Goal: Task Accomplishment & Management: Manage account settings

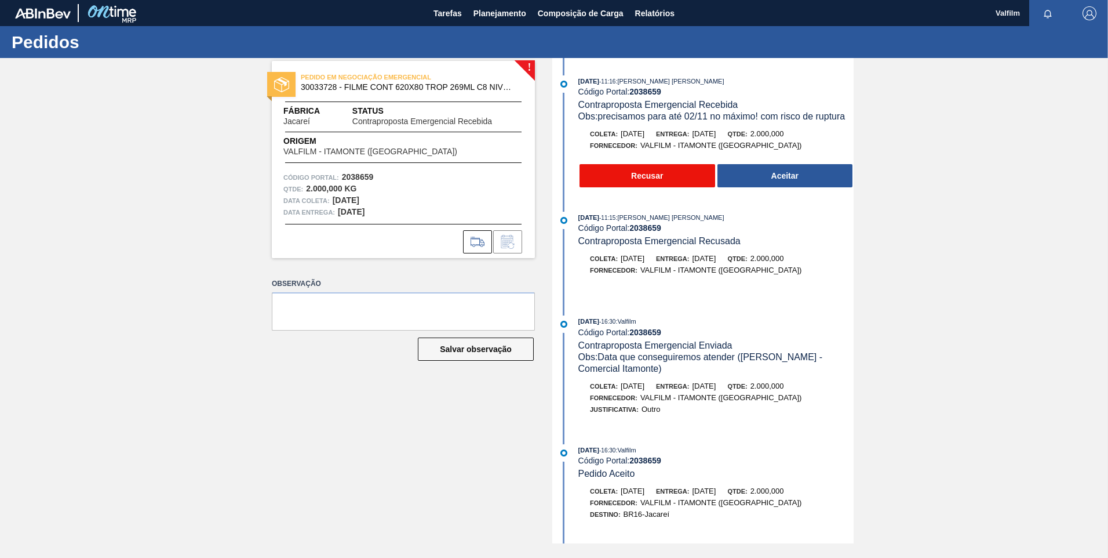
click at [651, 173] on button "Recusar" at bounding box center [648, 175] width 136 height 23
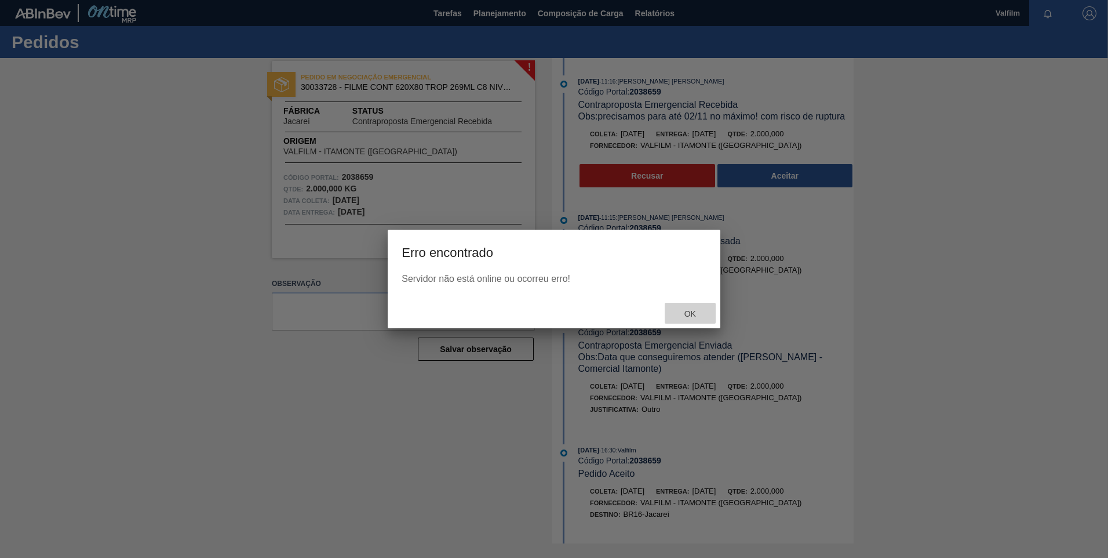
click at [681, 308] on div "Ok" at bounding box center [690, 313] width 51 height 21
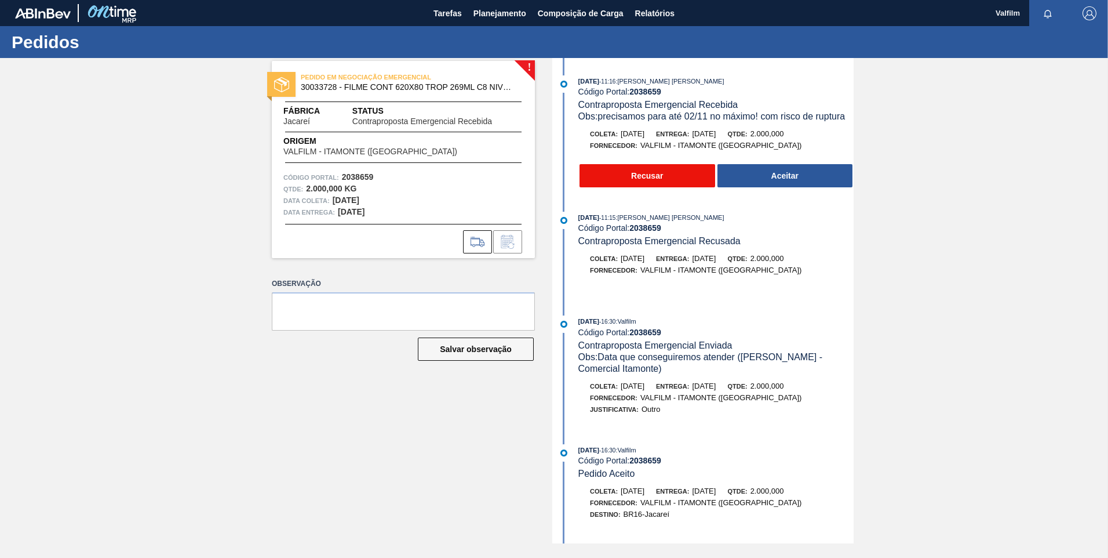
click at [653, 173] on button "Recusar" at bounding box center [648, 175] width 136 height 23
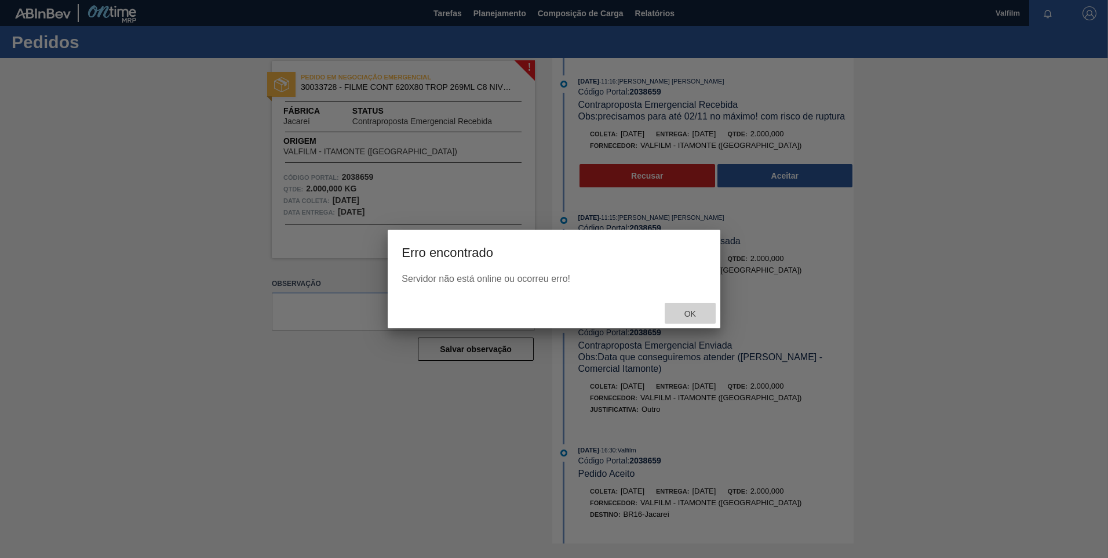
click at [699, 309] on span "Ok" at bounding box center [690, 313] width 30 height 9
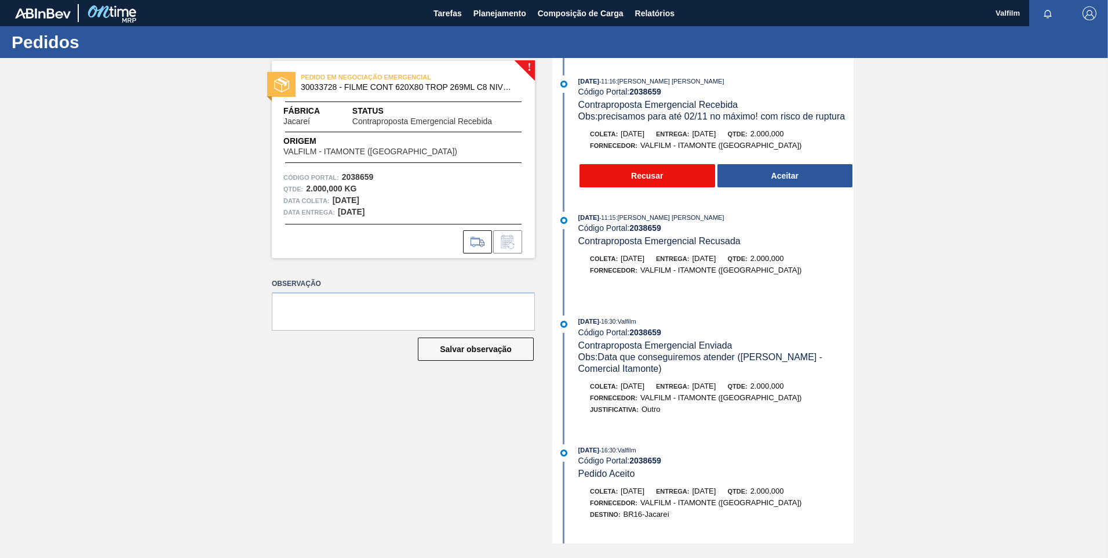
click at [642, 186] on button "Recusar" at bounding box center [648, 175] width 136 height 23
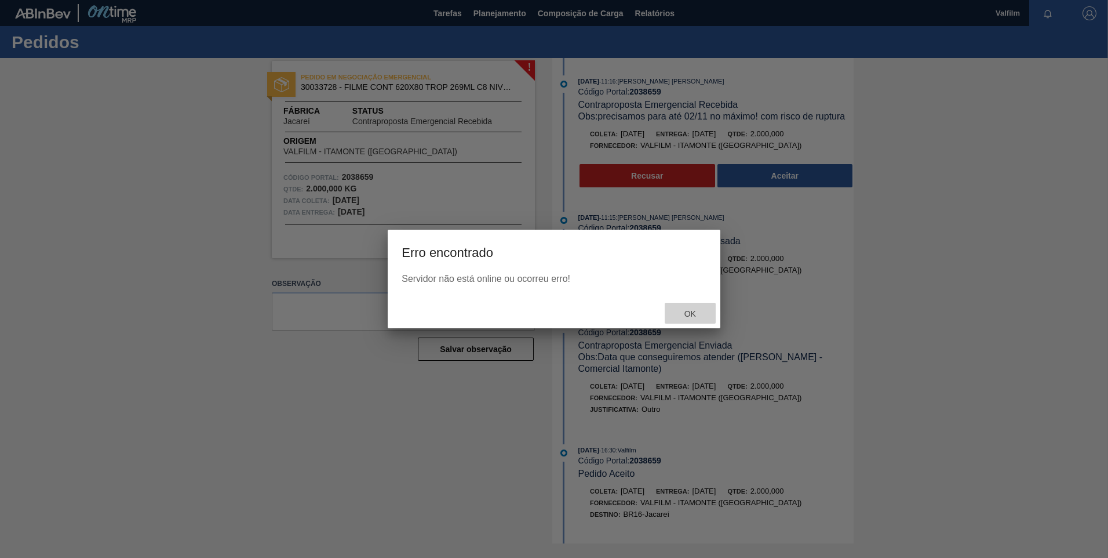
click at [691, 307] on div "Ok" at bounding box center [690, 313] width 51 height 21
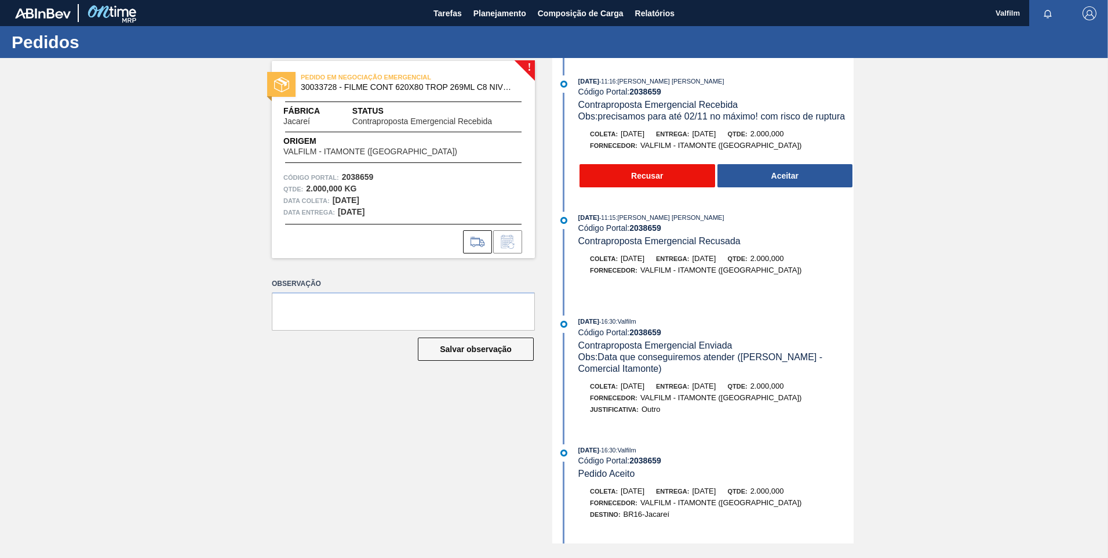
click at [638, 169] on button "Recusar" at bounding box center [648, 175] width 136 height 23
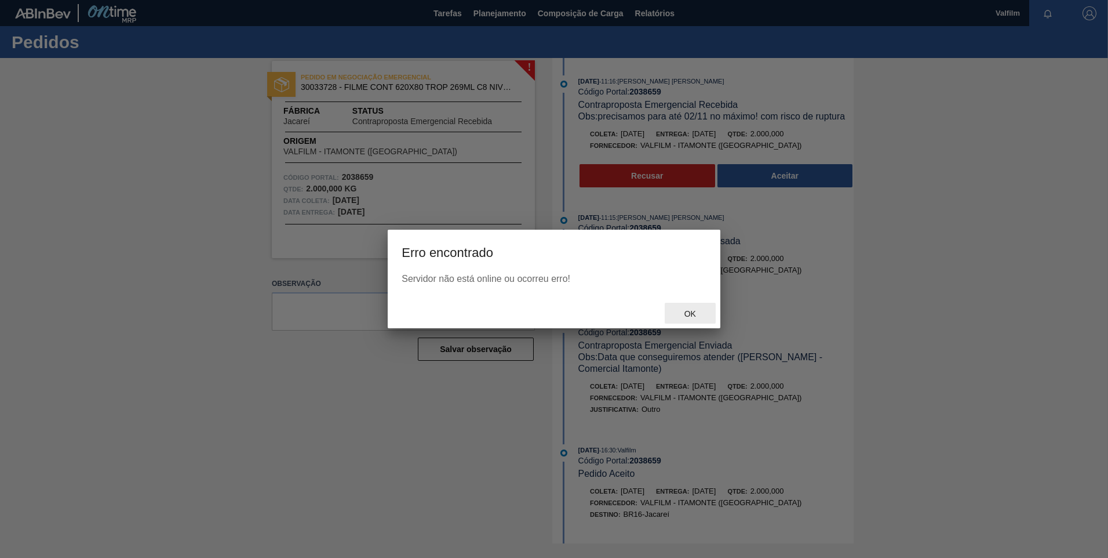
click at [690, 311] on span "Ok" at bounding box center [690, 313] width 30 height 9
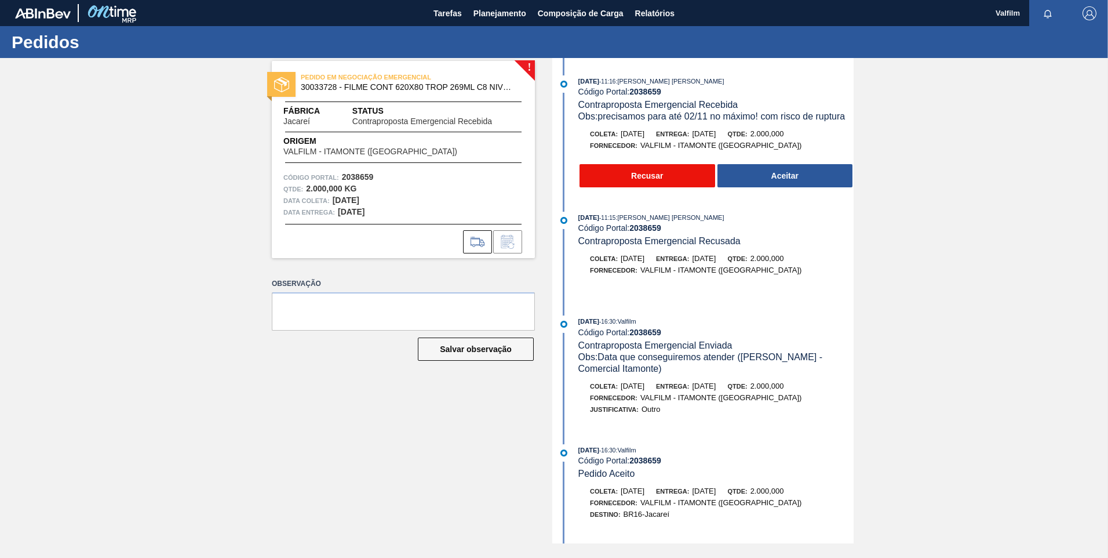
click at [675, 175] on button "Recusar" at bounding box center [648, 175] width 136 height 23
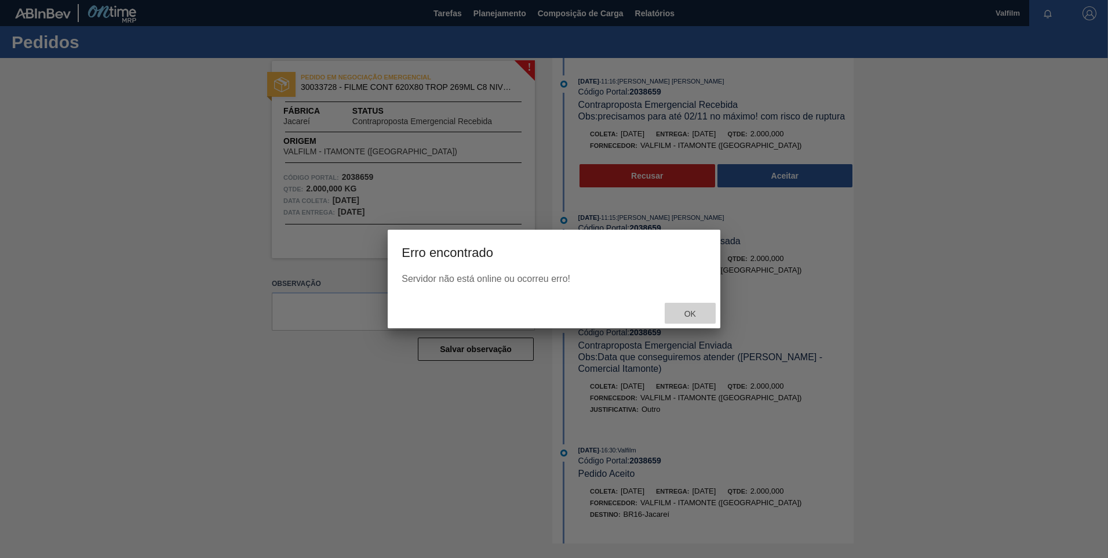
click at [690, 307] on div "Ok" at bounding box center [690, 313] width 51 height 21
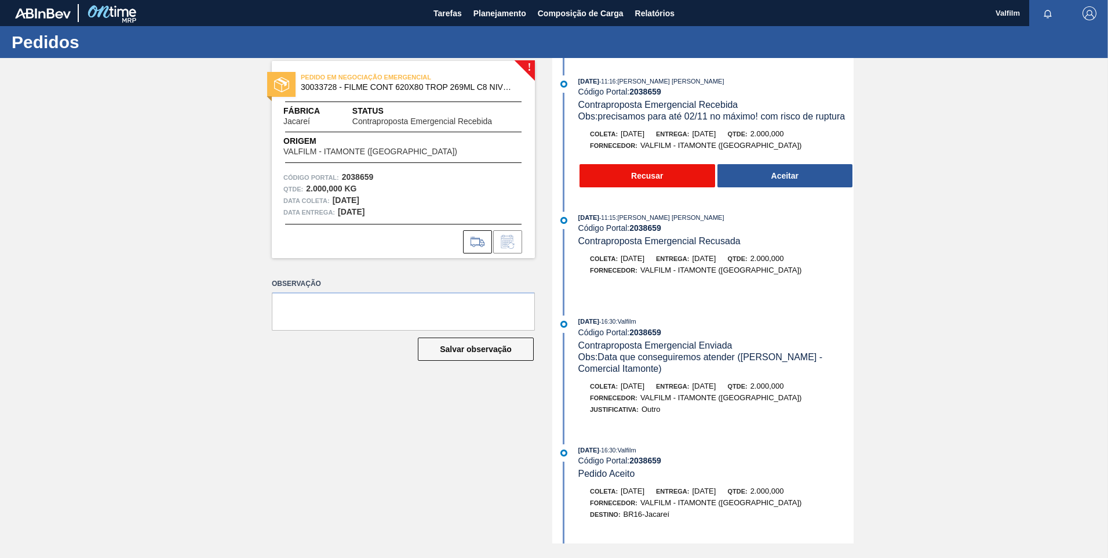
click at [657, 179] on button "Recusar" at bounding box center [648, 175] width 136 height 23
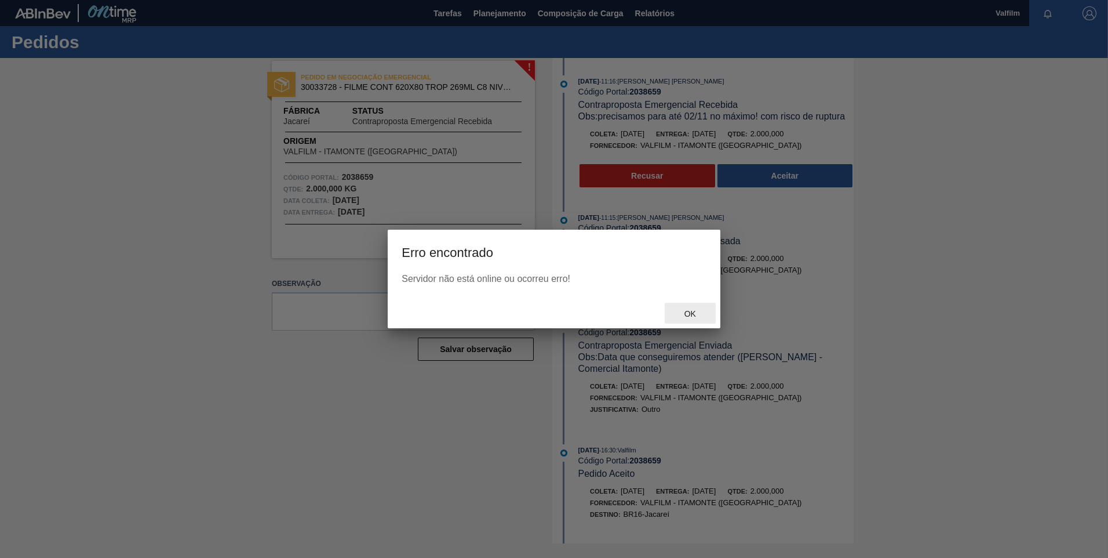
click at [688, 312] on span "Ok" at bounding box center [690, 313] width 30 height 9
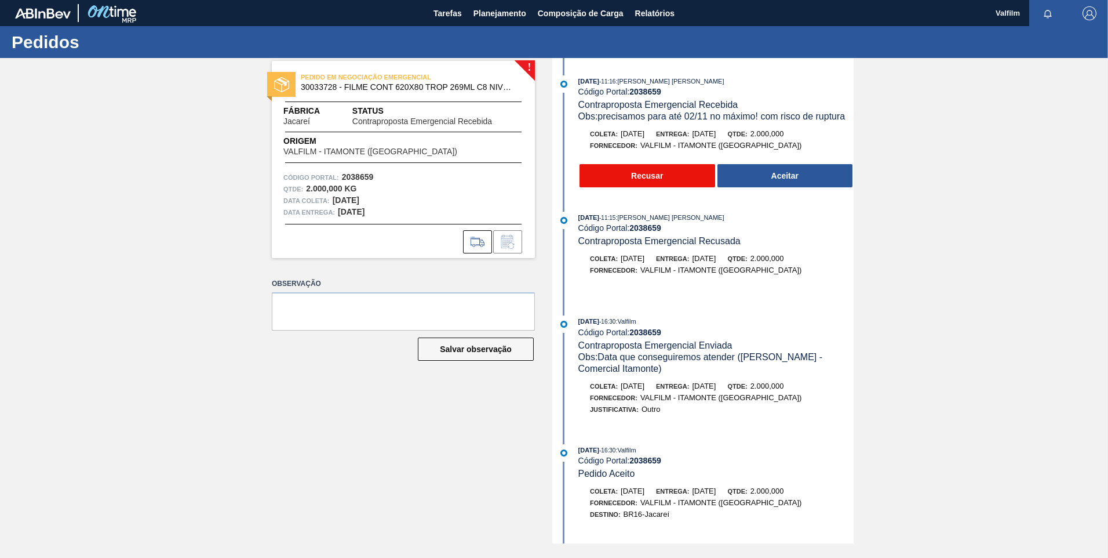
click at [585, 173] on button "Recusar" at bounding box center [648, 175] width 136 height 23
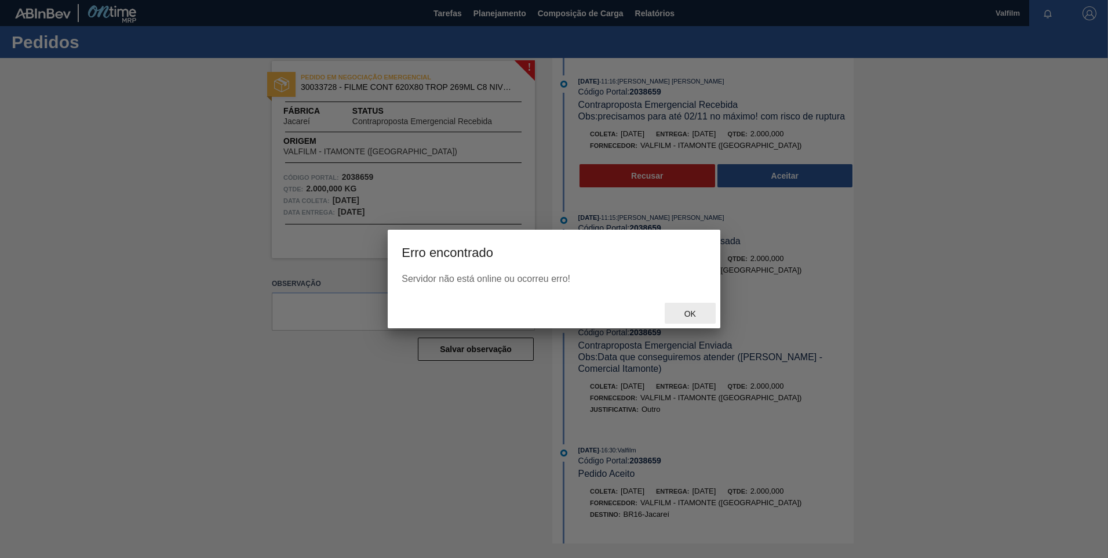
click at [690, 309] on span "Ok" at bounding box center [690, 313] width 30 height 9
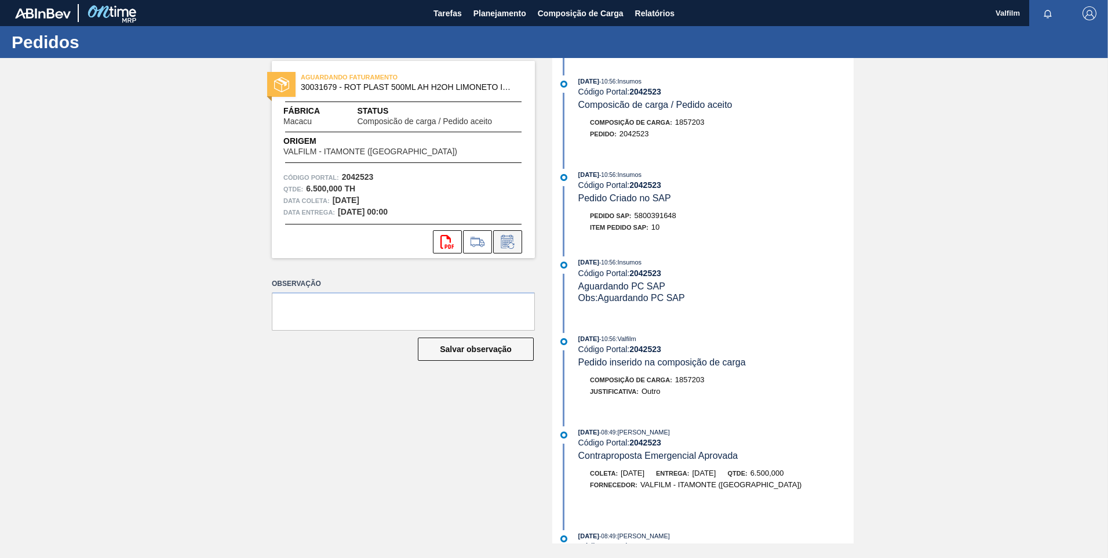
click at [517, 243] on button at bounding box center [507, 241] width 29 height 23
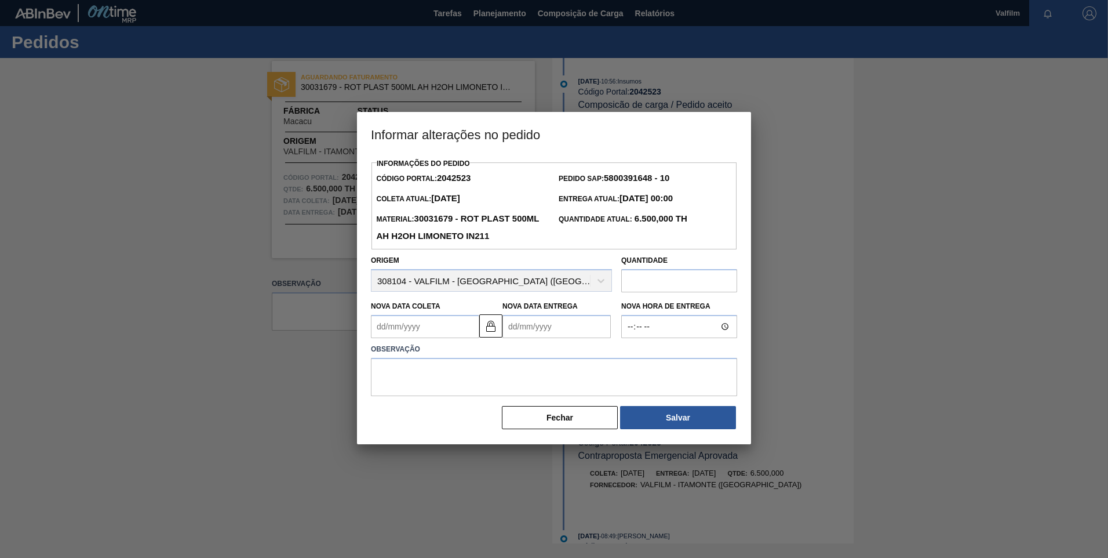
click at [650, 285] on input "text" at bounding box center [679, 280] width 116 height 23
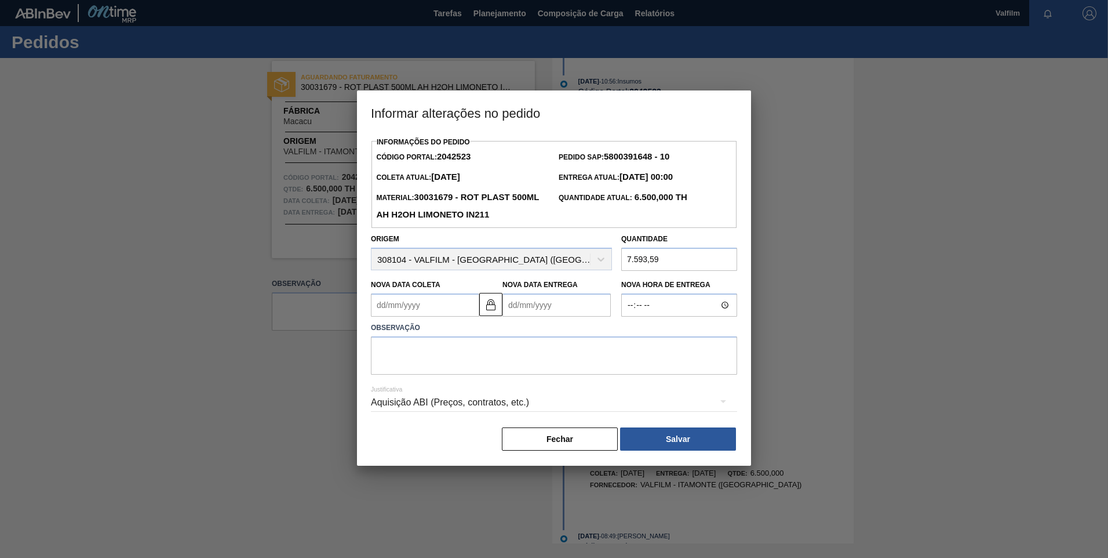
type input "7.593,59"
click at [450, 357] on textarea at bounding box center [554, 355] width 366 height 38
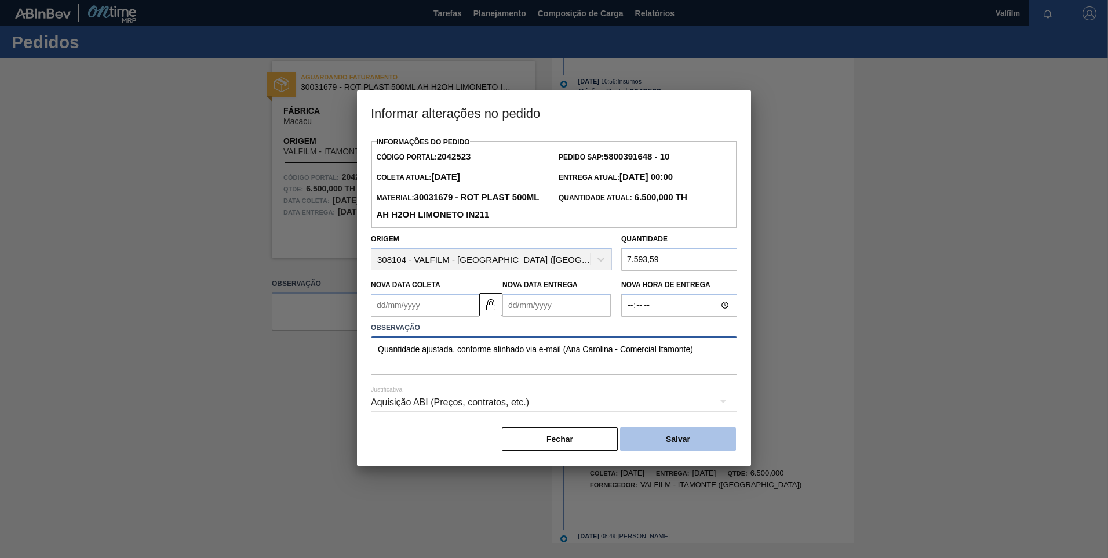
type textarea "Quantidade ajustada, conforme alinhado via e-mail (Ana Carolina - Comercial Ita…"
click at [720, 435] on button "Salvar" at bounding box center [678, 438] width 116 height 23
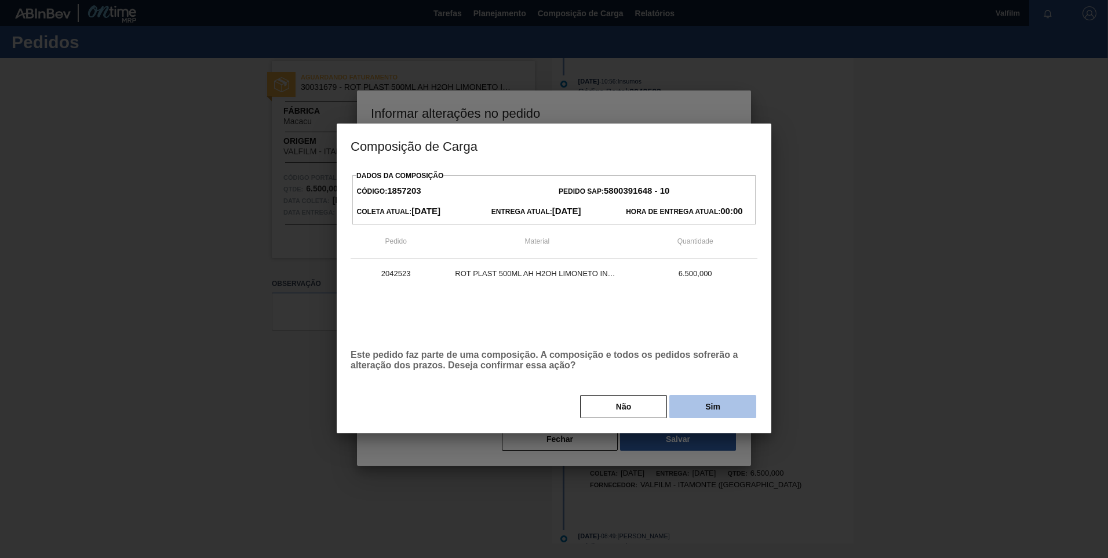
click at [703, 409] on button "Sim" at bounding box center [712, 406] width 87 height 23
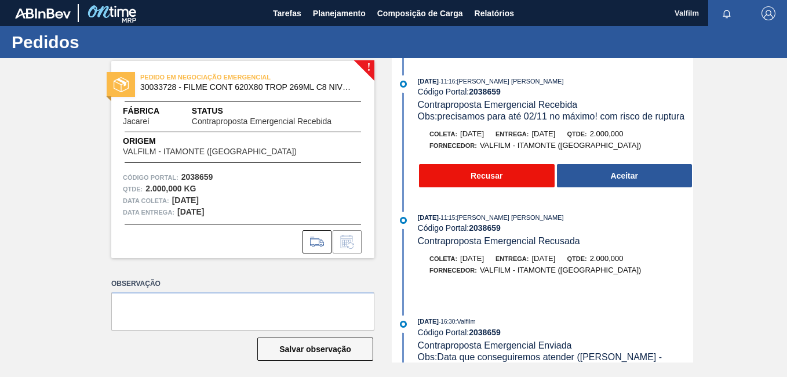
click at [465, 183] on button "Recusar" at bounding box center [487, 175] width 136 height 23
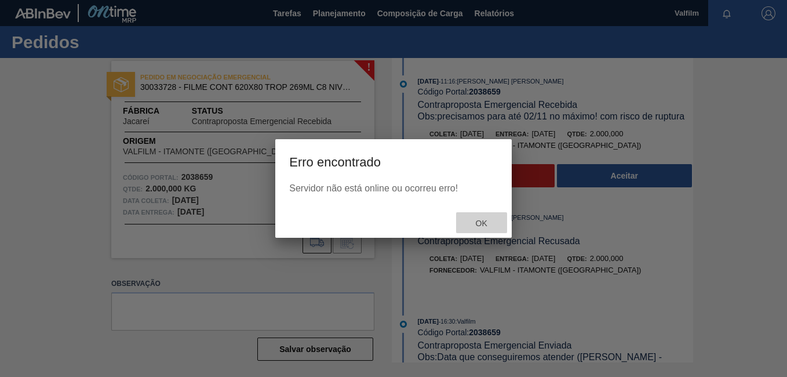
click at [498, 222] on div "Ok" at bounding box center [481, 222] width 51 height 21
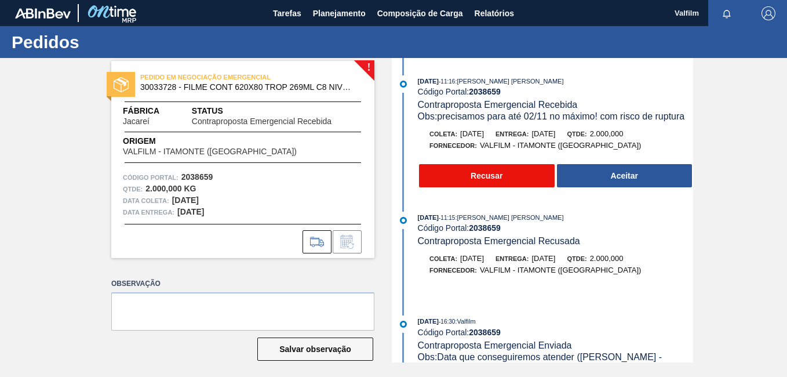
click at [489, 166] on button "Recusar" at bounding box center [487, 175] width 136 height 23
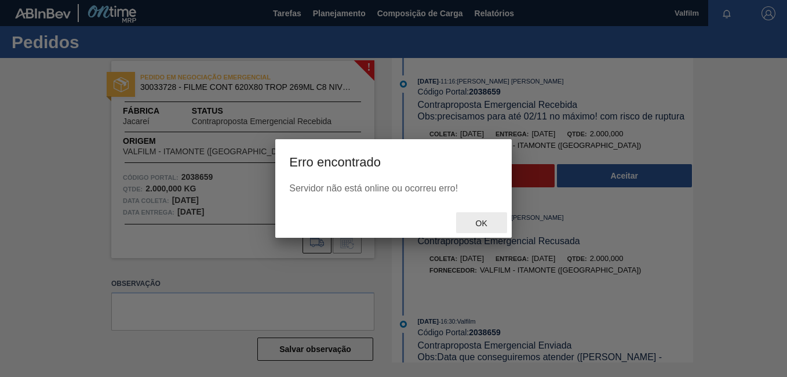
click at [463, 222] on div "Ok" at bounding box center [481, 222] width 51 height 21
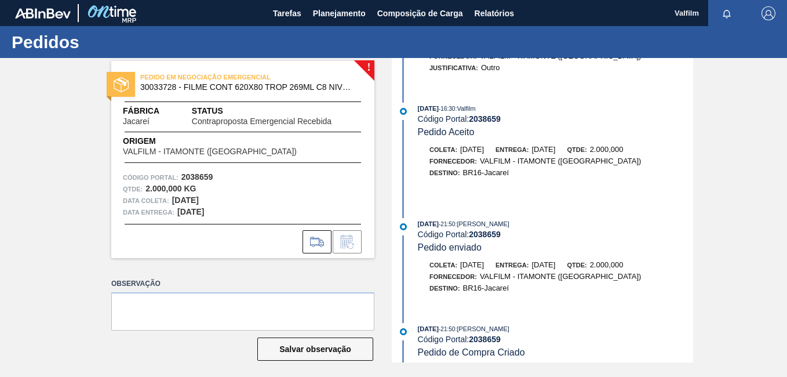
scroll to position [349, 0]
